Goal: Task Accomplishment & Management: Manage account settings

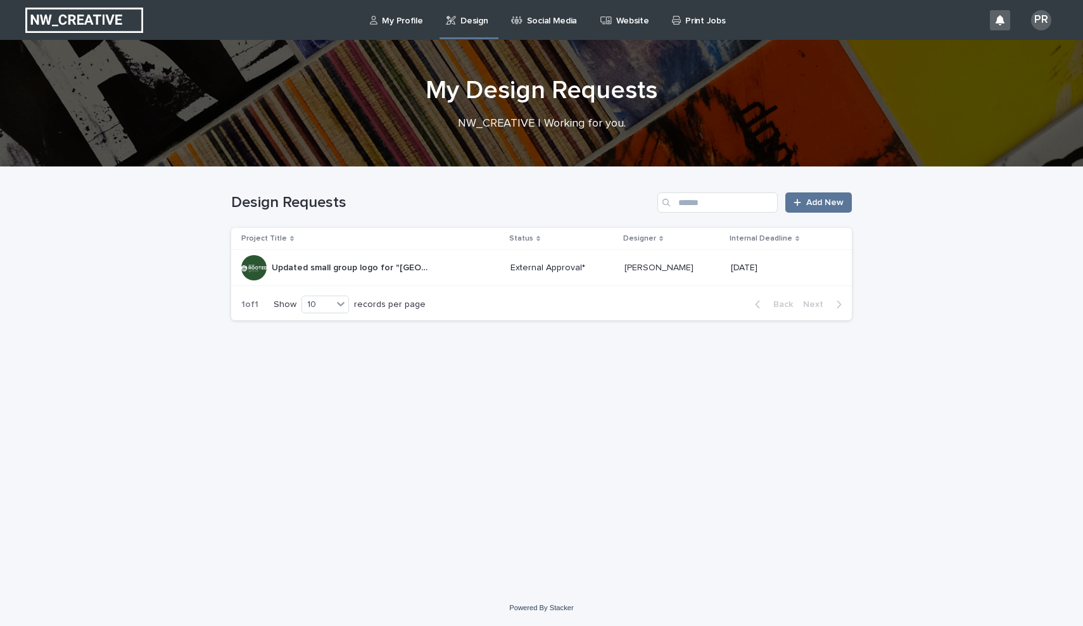
click at [410, 272] on p "Updated small group logo for "[GEOGRAPHIC_DATA]" campus" at bounding box center [352, 266] width 161 height 13
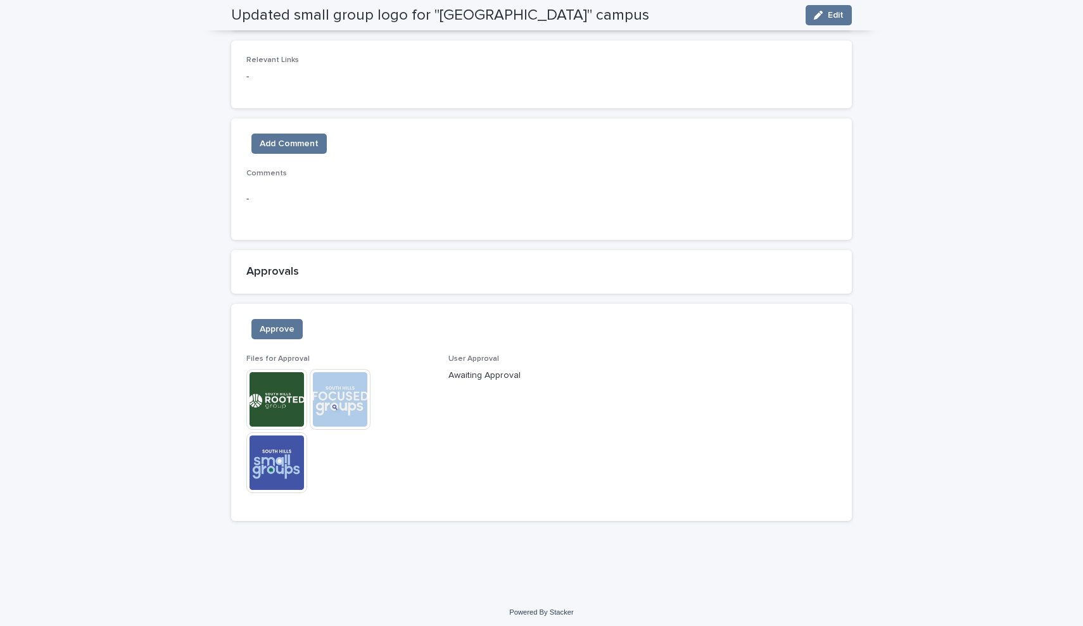
scroll to position [658, 0]
click at [364, 399] on img at bounding box center [340, 401] width 61 height 61
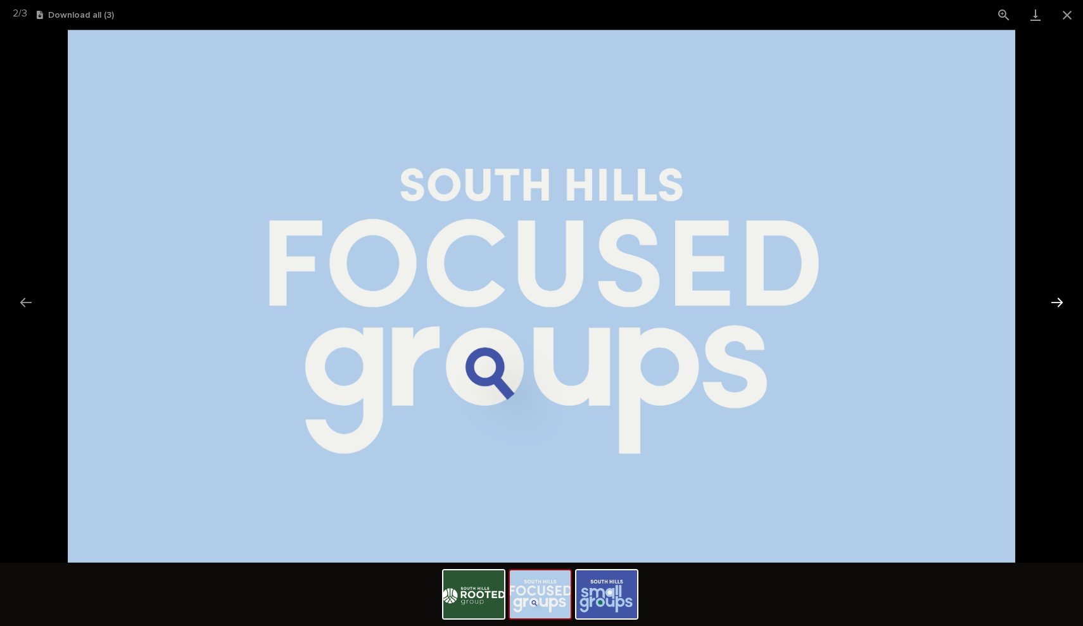
click at [1057, 298] on button "Next slide" at bounding box center [1056, 302] width 27 height 25
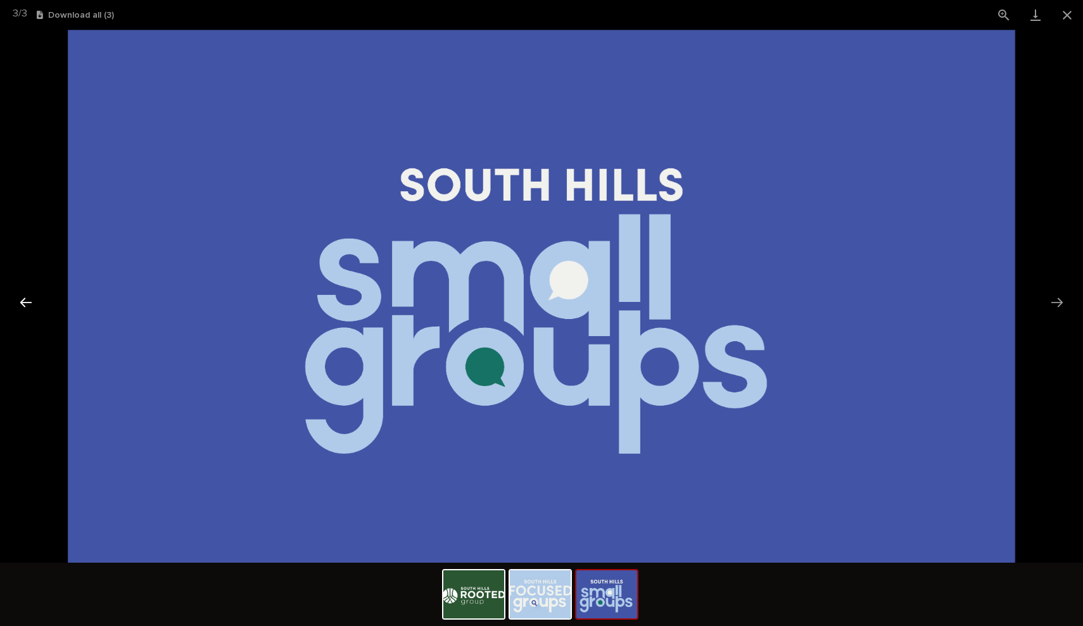
click at [22, 305] on button "Previous slide" at bounding box center [26, 302] width 27 height 25
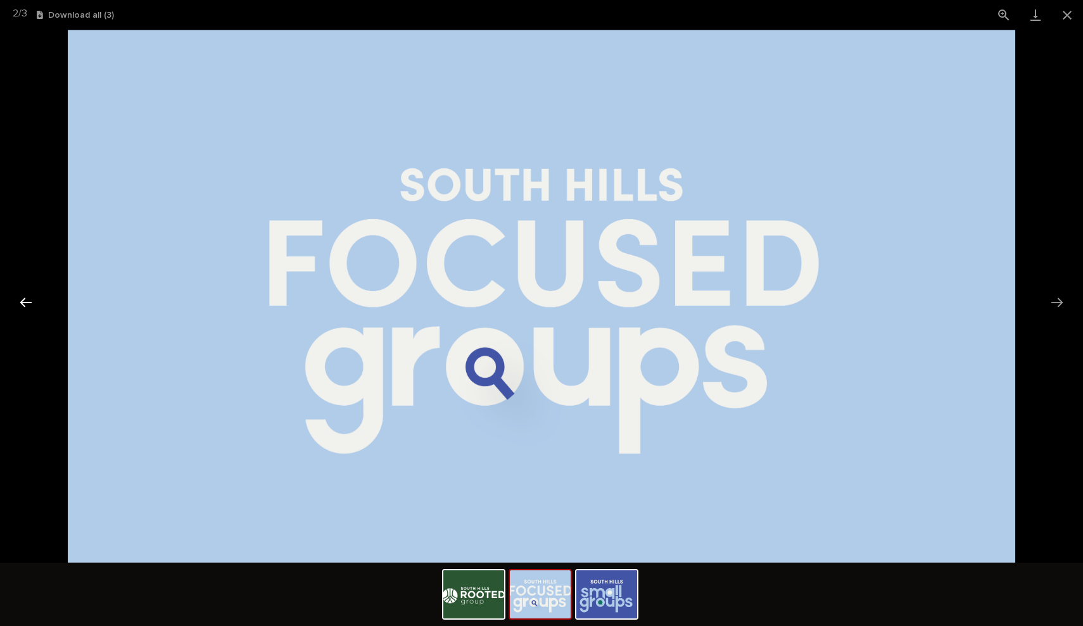
click at [27, 301] on button "Previous slide" at bounding box center [26, 302] width 27 height 25
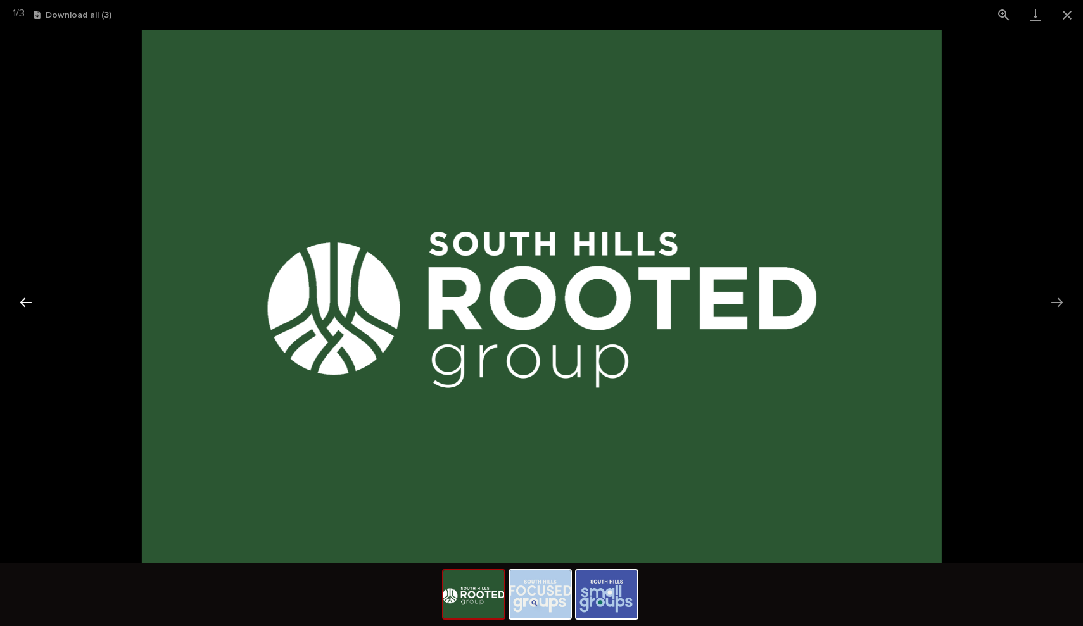
click at [25, 303] on button "Previous slide" at bounding box center [26, 302] width 27 height 25
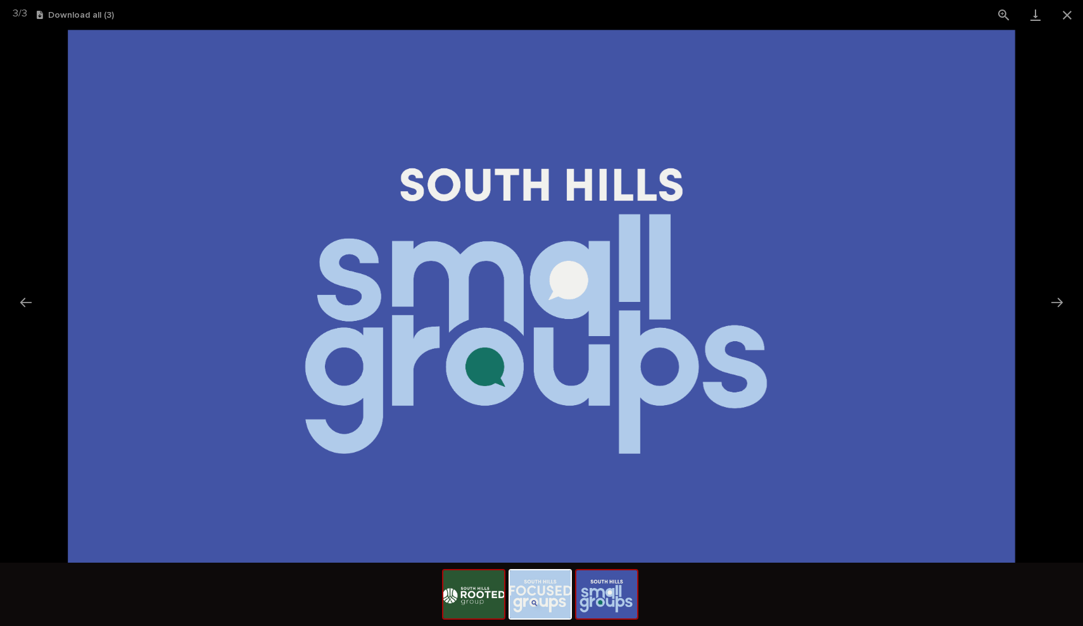
click at [469, 603] on img at bounding box center [473, 594] width 61 height 48
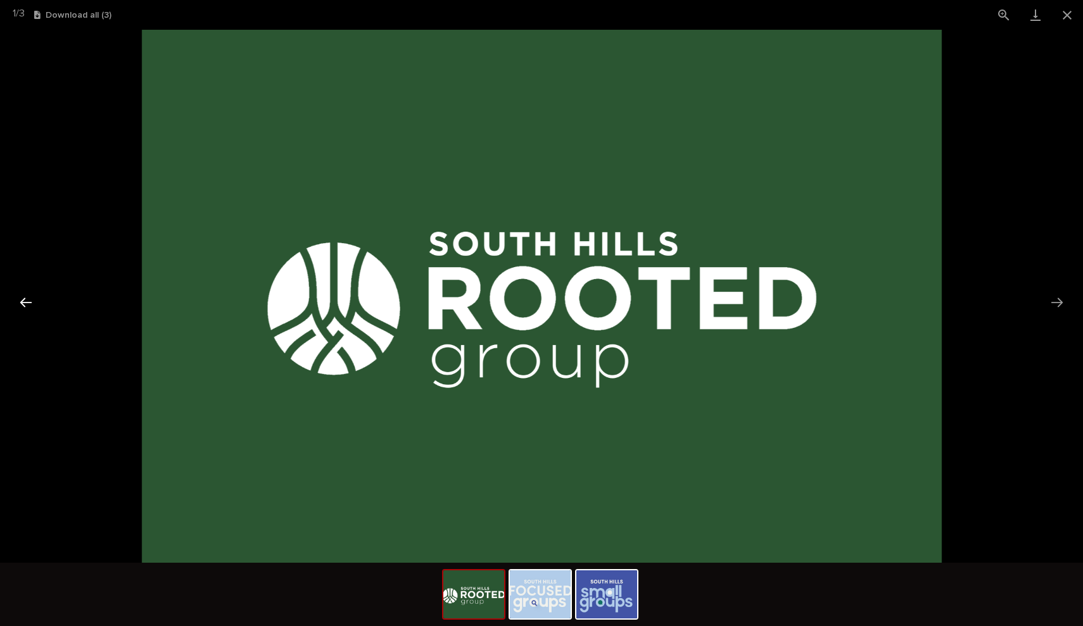
click at [20, 299] on button "Previous slide" at bounding box center [26, 302] width 27 height 25
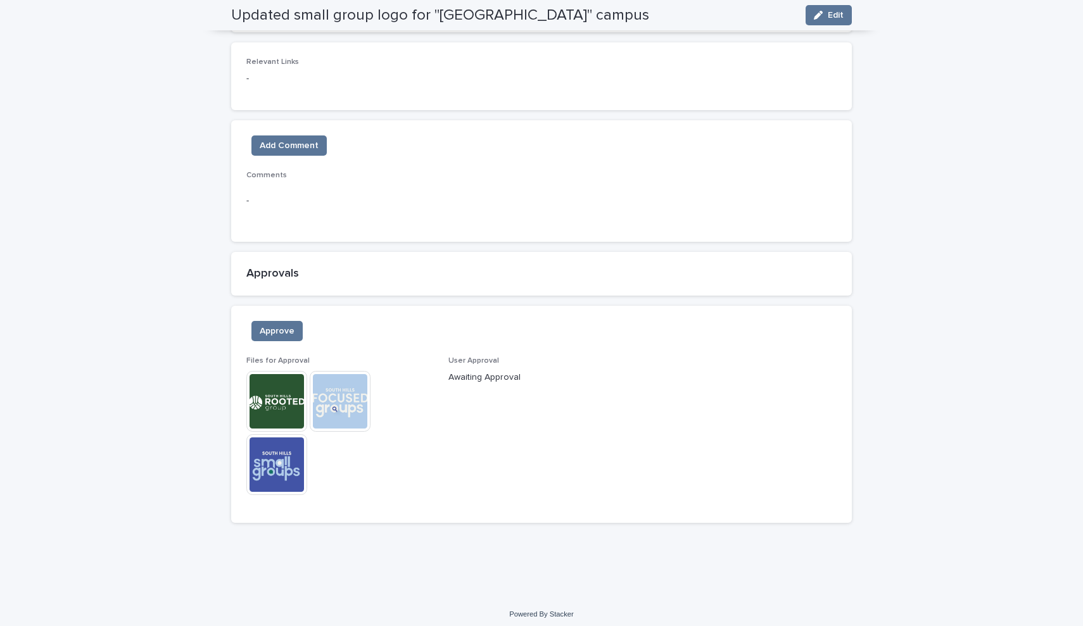
click at [287, 399] on img at bounding box center [276, 401] width 61 height 61
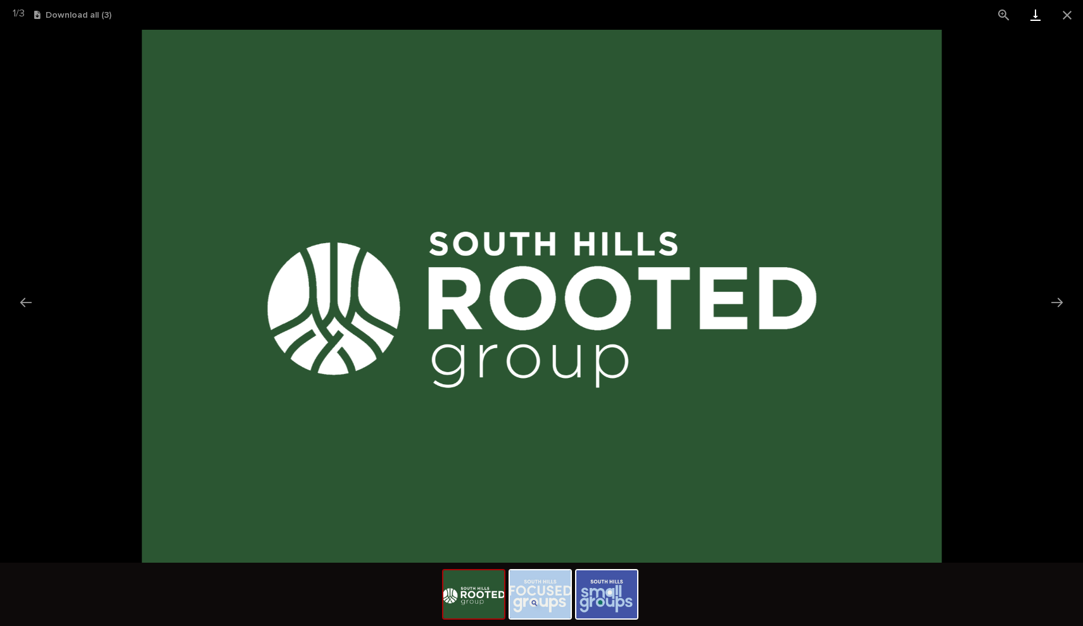
click at [1036, 17] on link "Download" at bounding box center [1035, 15] width 32 height 30
click at [69, 16] on button "Download all ( 3 )" at bounding box center [72, 15] width 77 height 9
click at [1062, 17] on button "Close gallery" at bounding box center [1067, 15] width 32 height 30
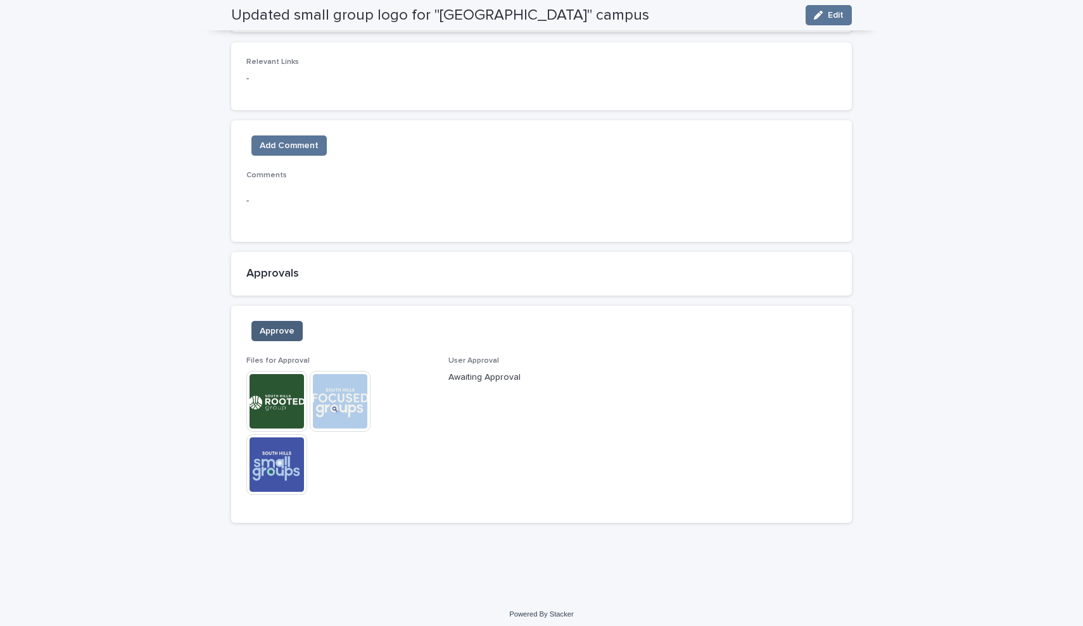
click at [277, 331] on span "Approve" at bounding box center [277, 331] width 35 height 13
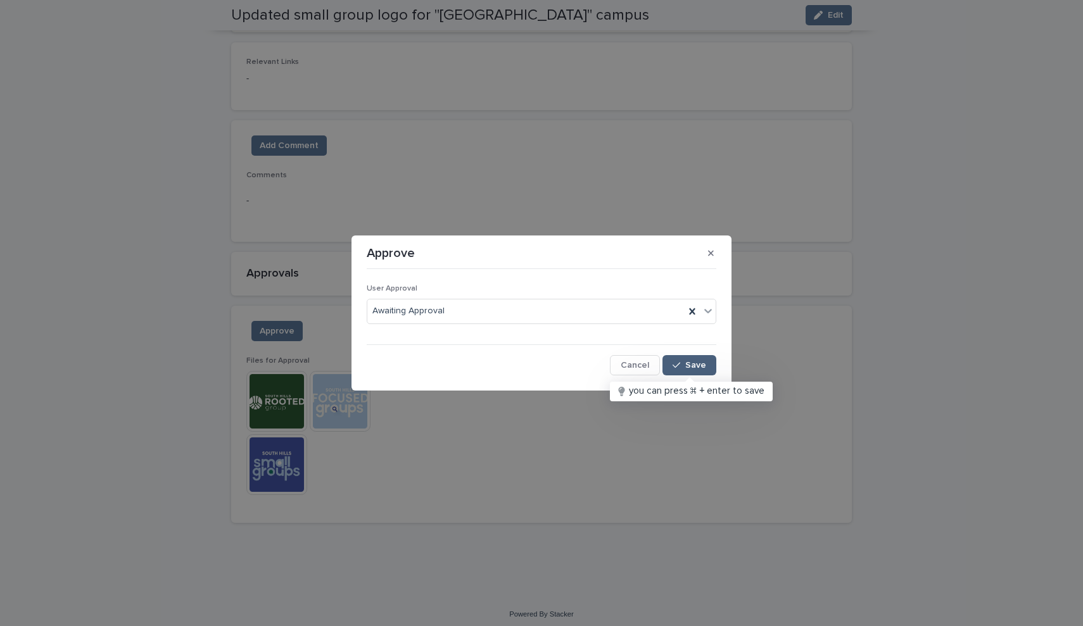
click at [691, 367] on span "Save" at bounding box center [695, 365] width 21 height 9
click at [708, 311] on icon at bounding box center [708, 311] width 13 height 13
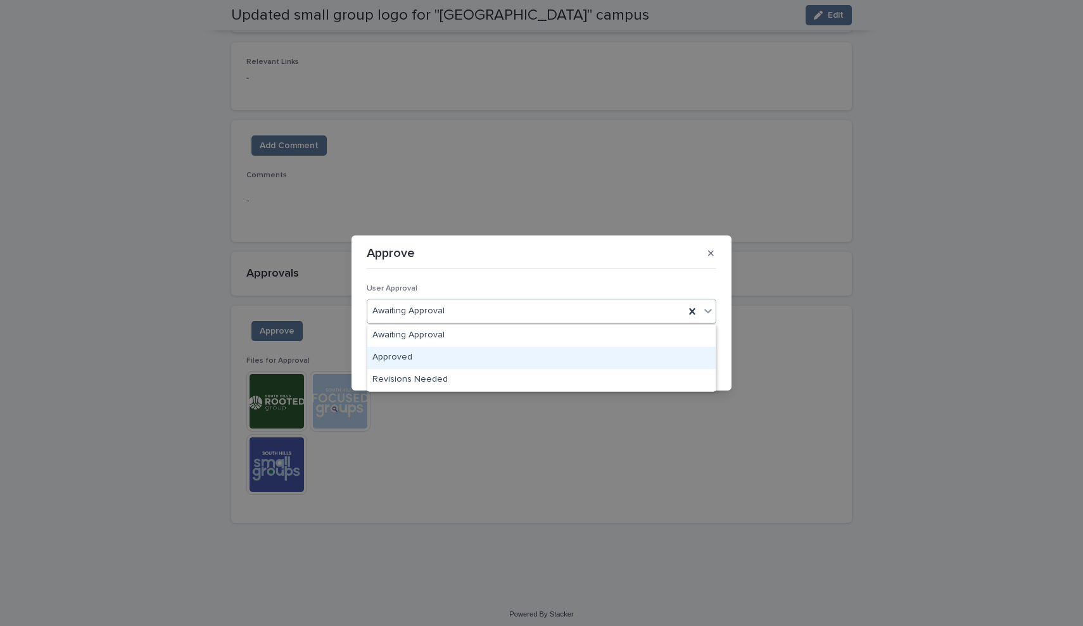
click at [606, 360] on div "Approved" at bounding box center [541, 358] width 348 height 22
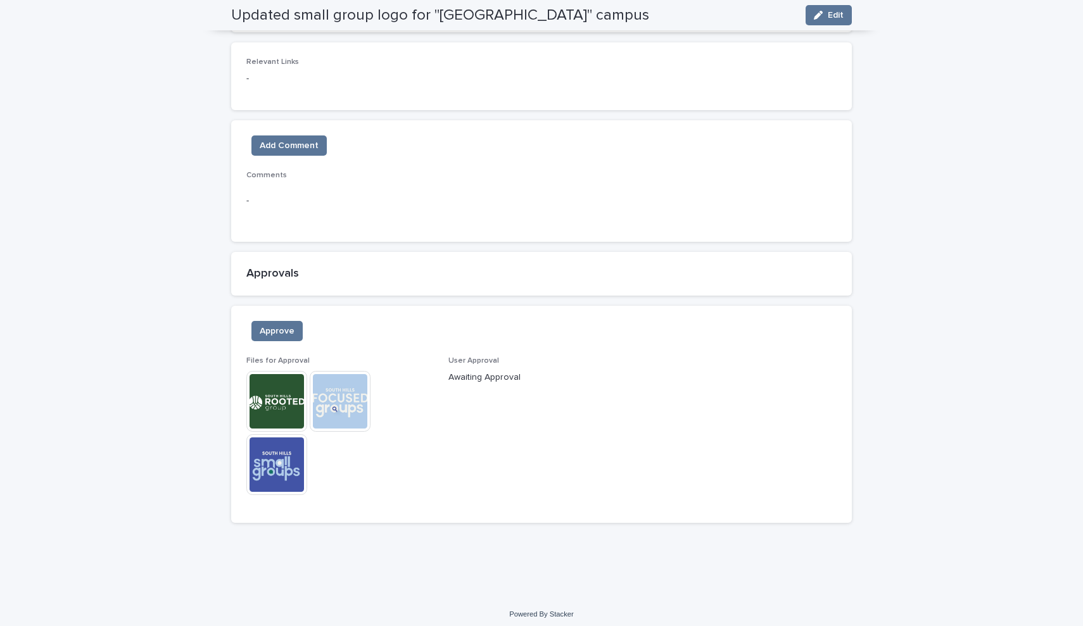
scroll to position [658, 0]
click at [287, 330] on span "Approve" at bounding box center [277, 331] width 35 height 13
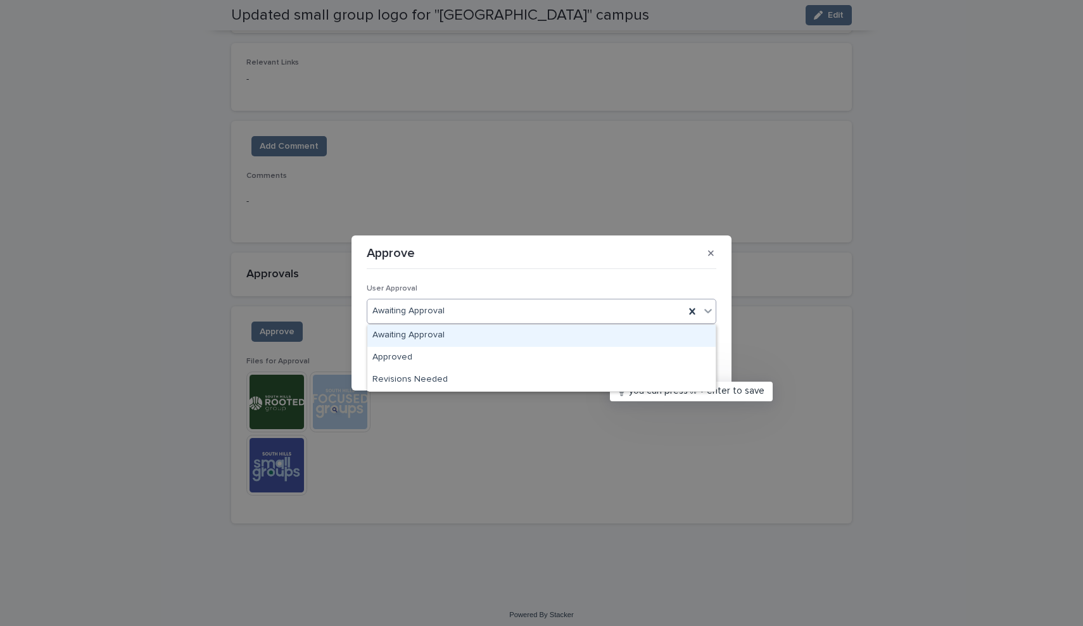
click at [522, 320] on div "Awaiting Approval" at bounding box center [525, 311] width 317 height 21
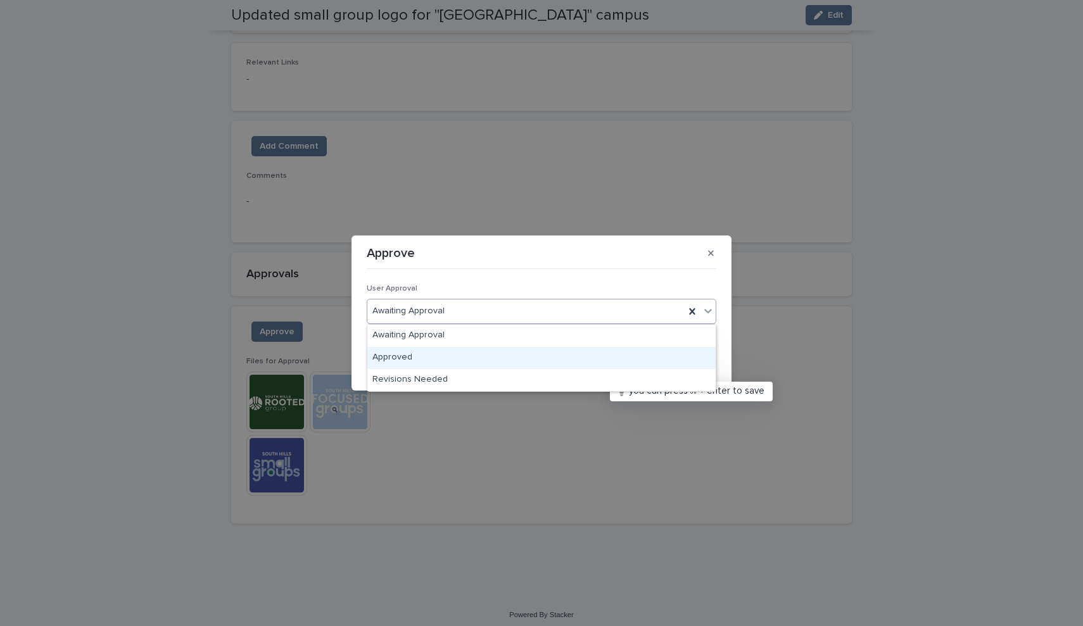
click at [500, 353] on div "Approved" at bounding box center [541, 358] width 348 height 22
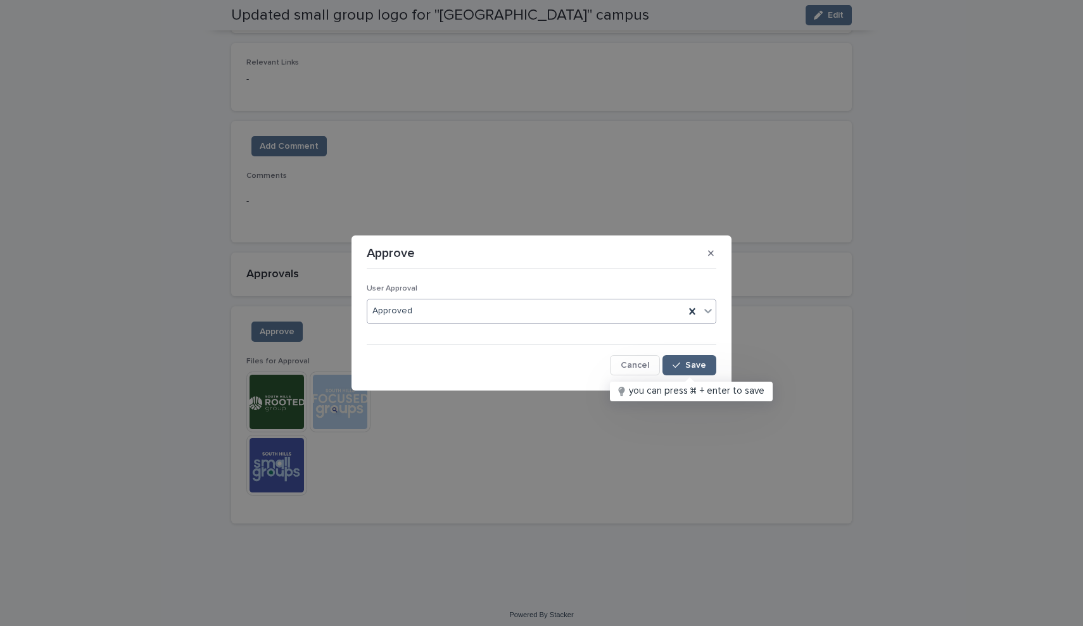
click at [688, 361] on span "Save" at bounding box center [695, 365] width 21 height 9
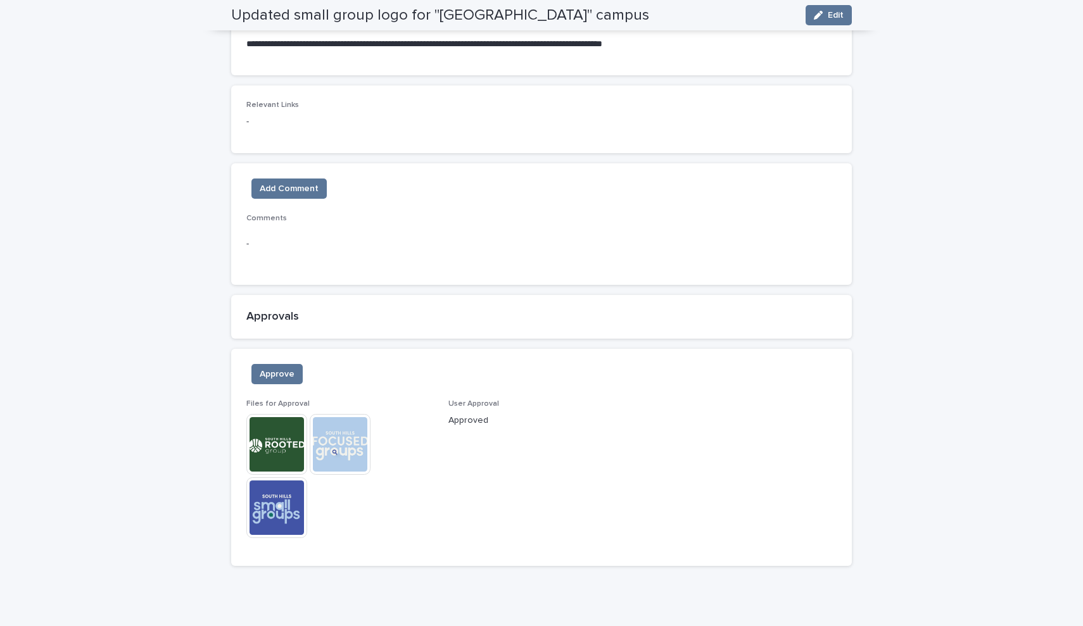
scroll to position [617, 0]
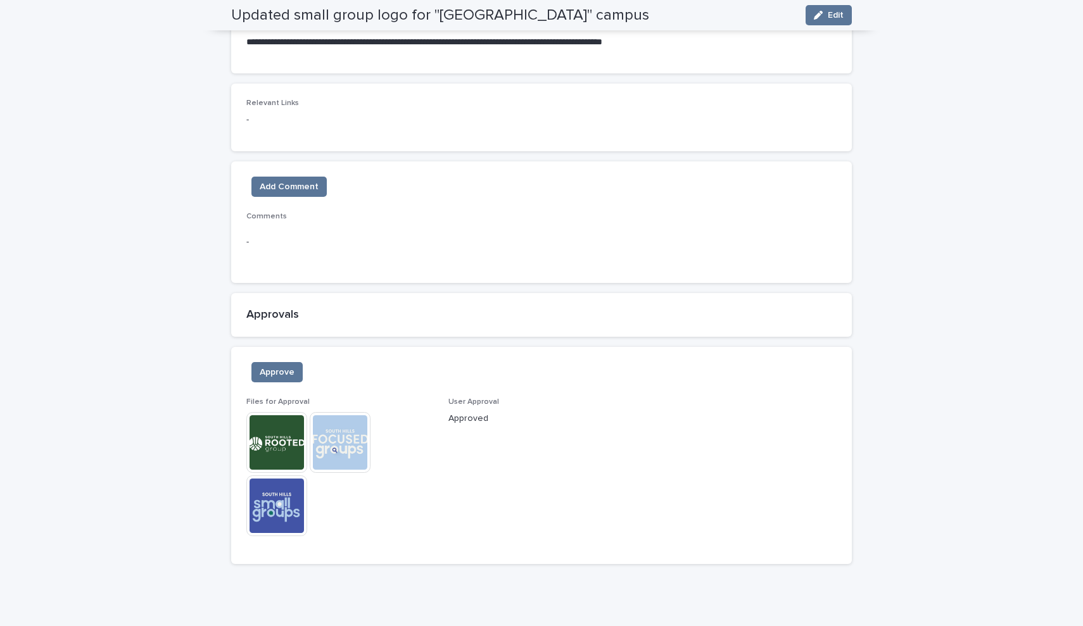
click at [280, 427] on img at bounding box center [276, 442] width 61 height 61
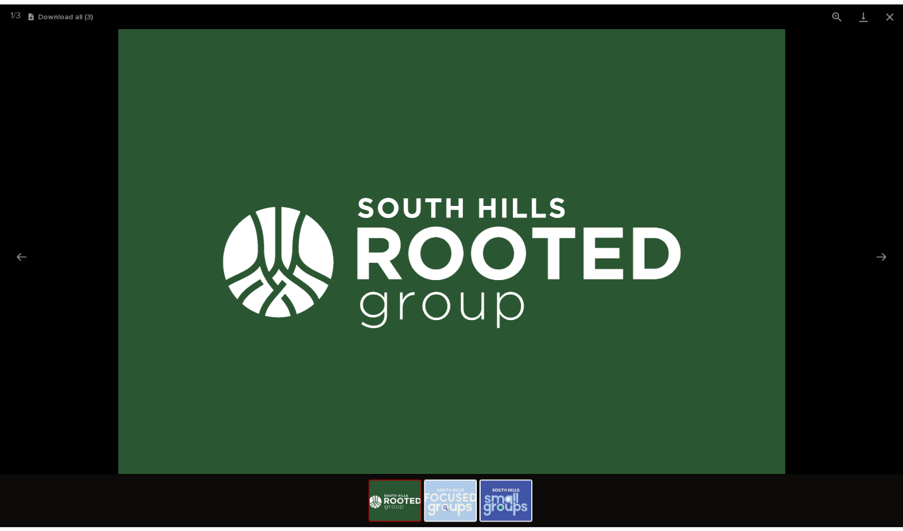
scroll to position [0, 0]
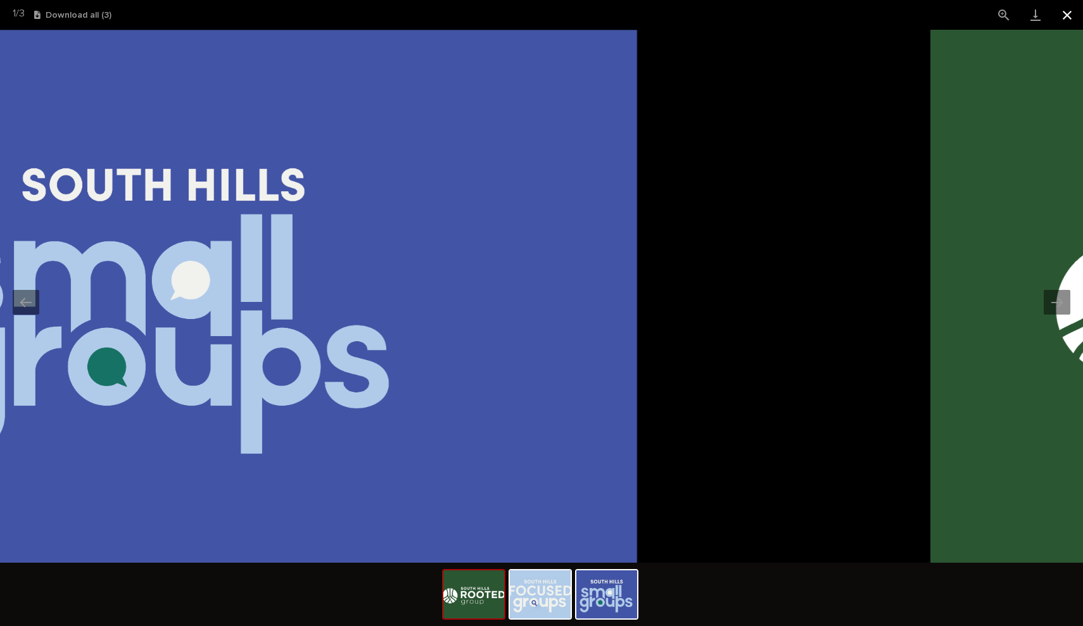
click at [1068, 11] on button "Close gallery" at bounding box center [1067, 15] width 32 height 30
